Goal: Navigation & Orientation: Find specific page/section

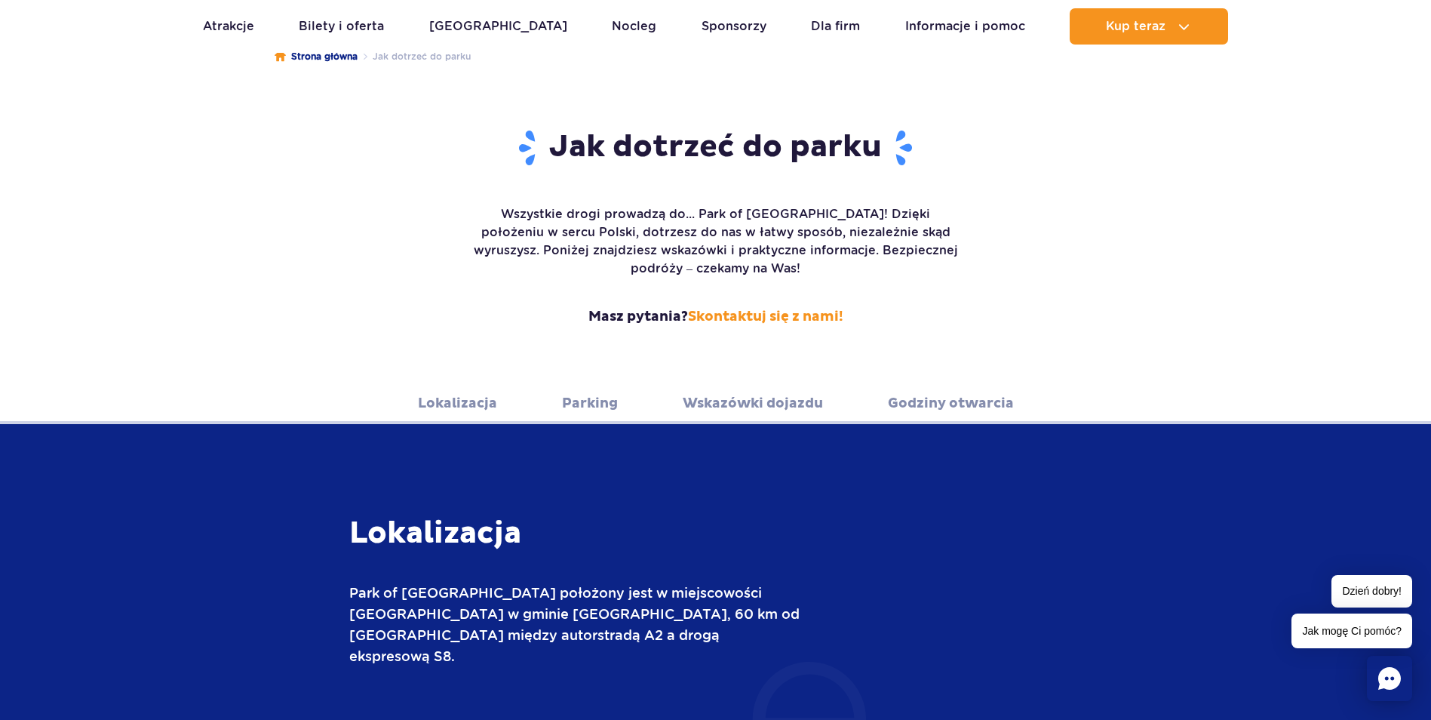
scroll to position [151, 0]
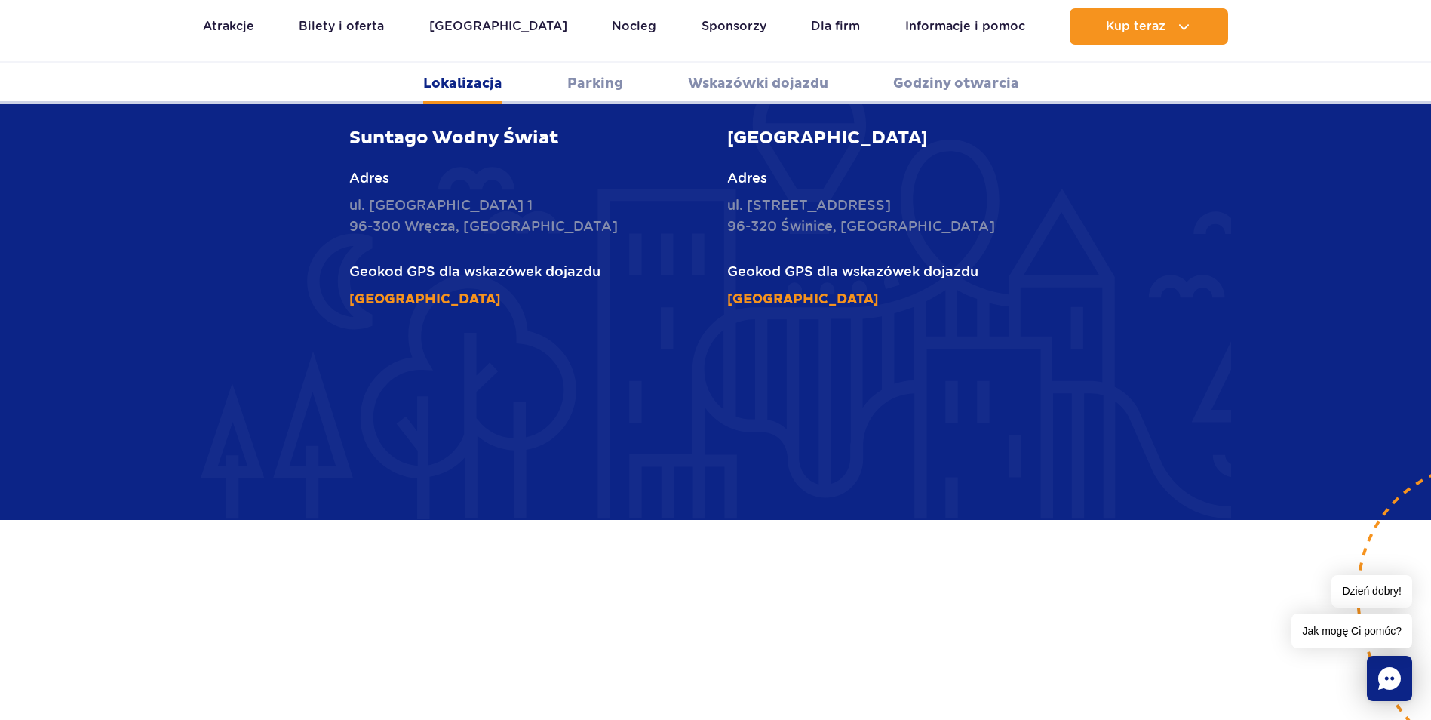
scroll to position [754, 0]
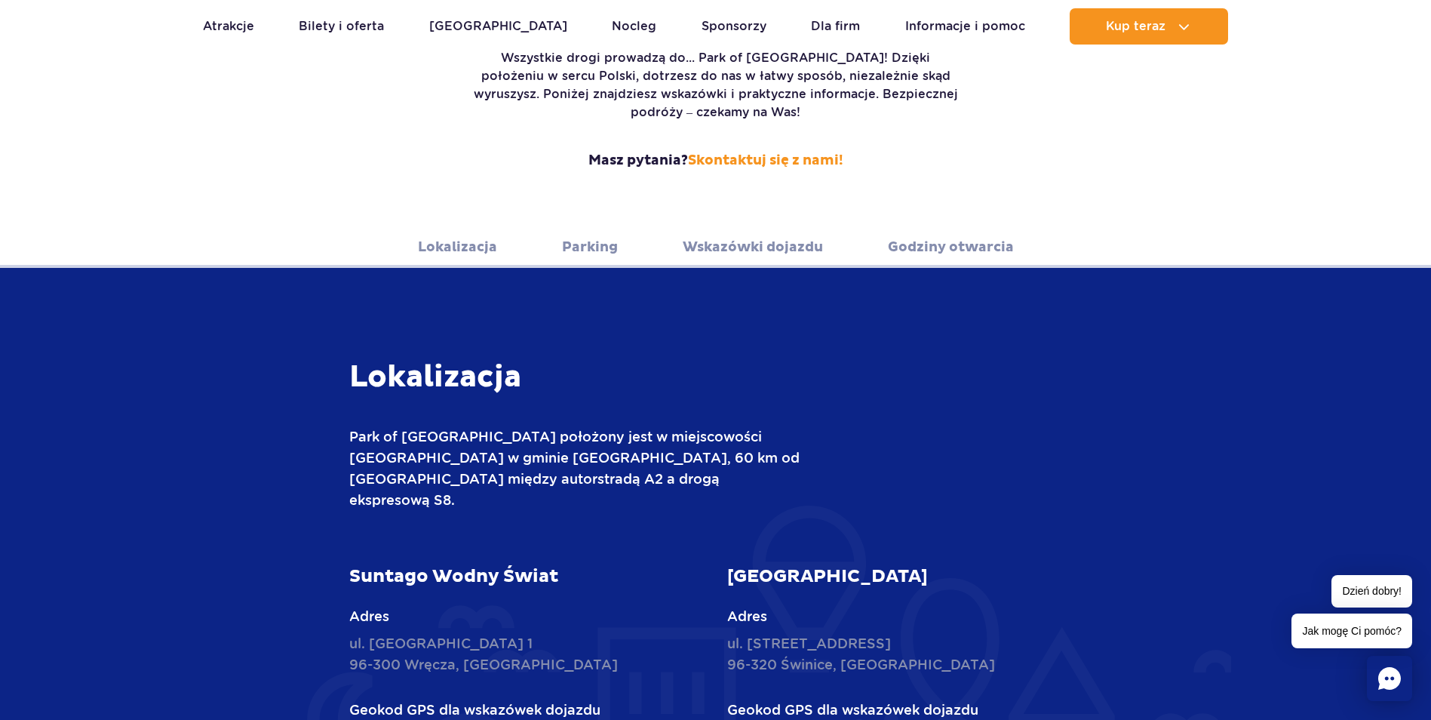
scroll to position [302, 0]
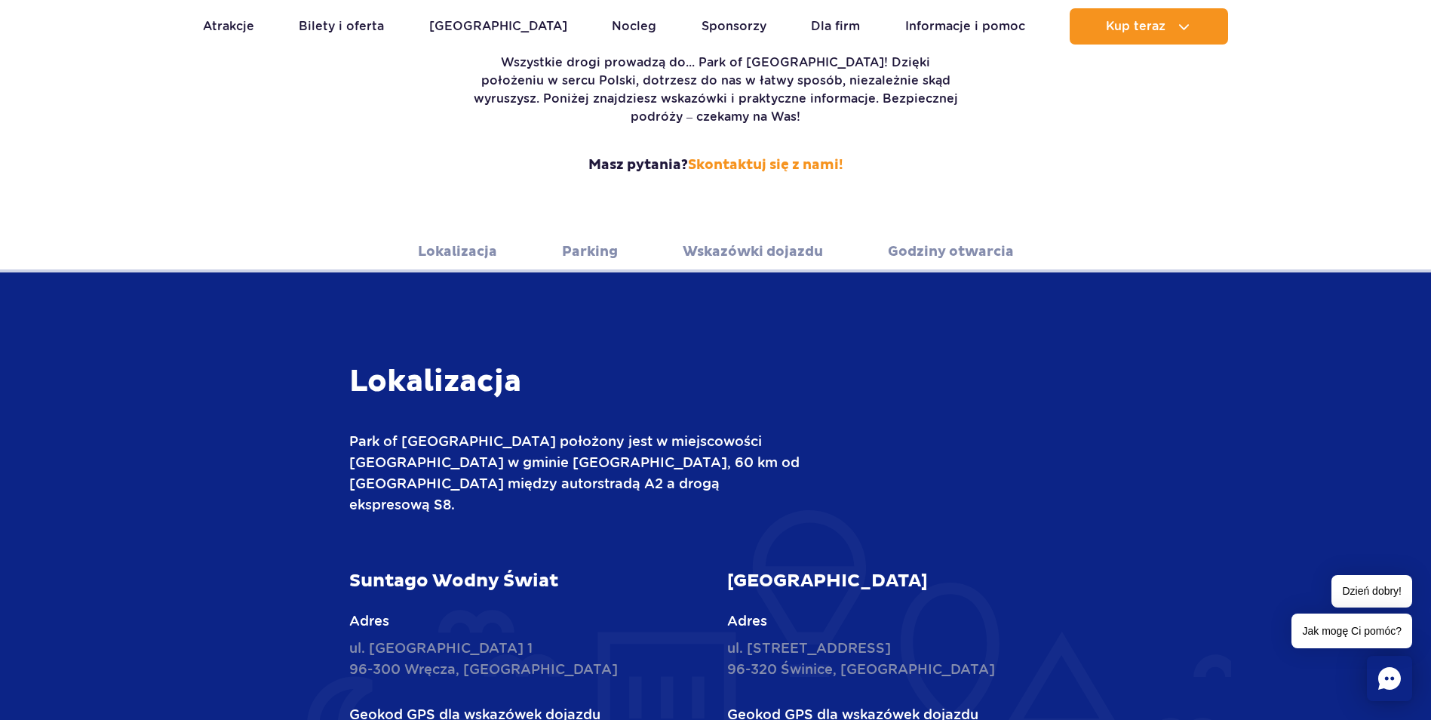
click at [591, 236] on link "Parking" at bounding box center [590, 251] width 56 height 41
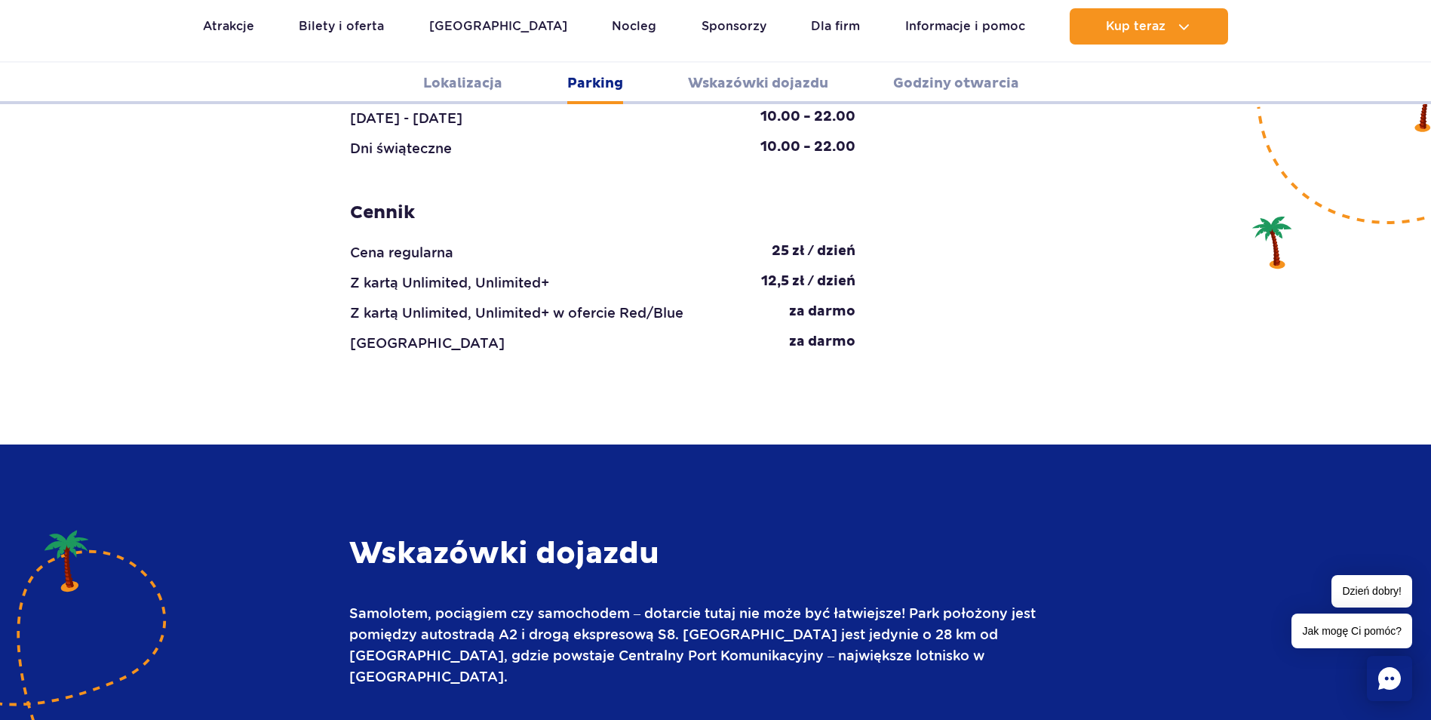
scroll to position [1645, 0]
